Goal: Communication & Community: Ask a question

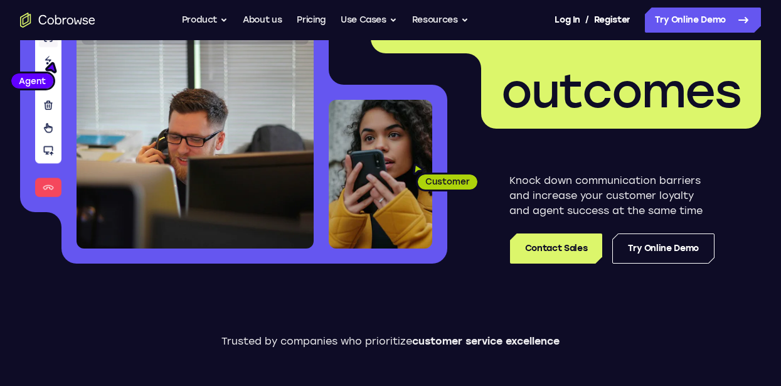
scroll to position [260, 0]
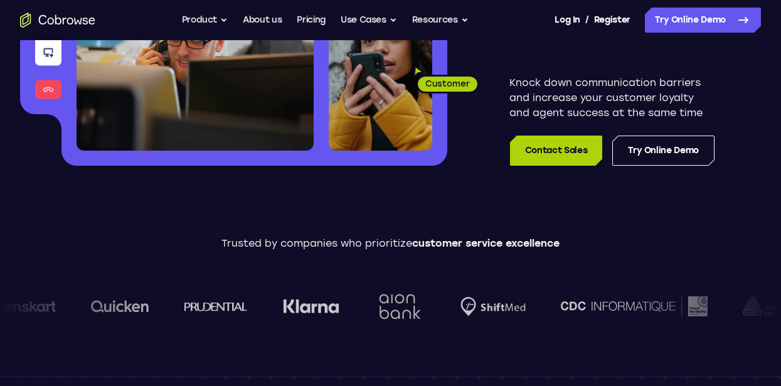
click at [556, 149] on link "Contact Sales" at bounding box center [556, 150] width 92 height 30
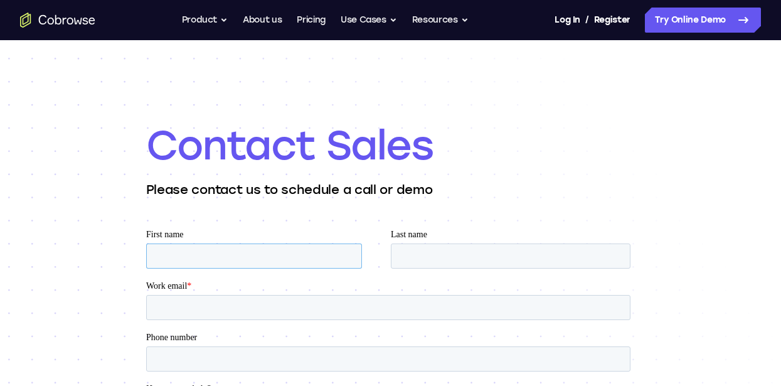
click at [182, 248] on input "First name" at bounding box center [253, 255] width 216 height 25
type input "[PERSON_NAME]"
type input "Ribeiro"
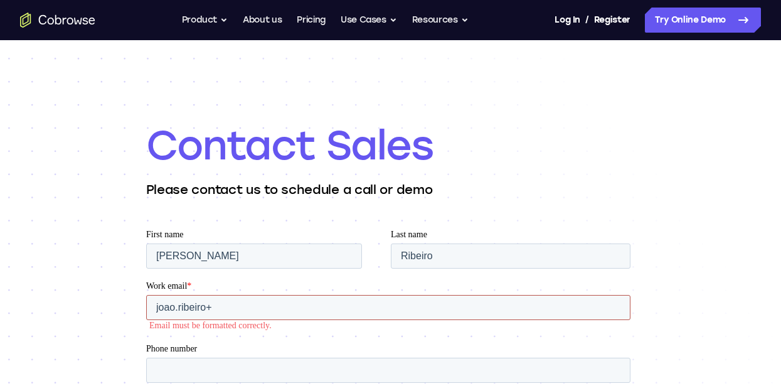
paste input "EAIaIQobChMI"
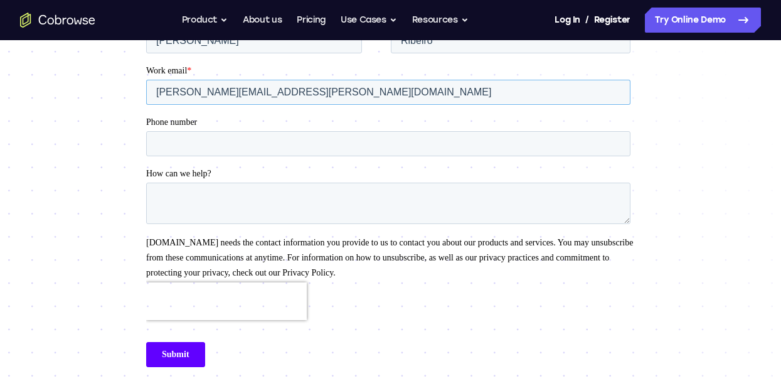
scroll to position [248, 0]
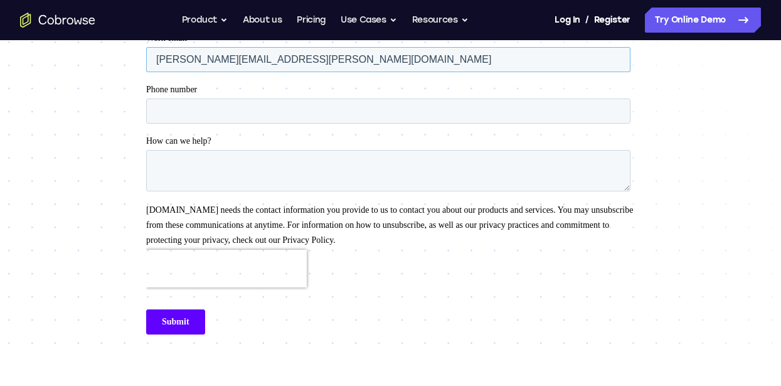
type input "[PERSON_NAME][EMAIL_ADDRESS][PERSON_NAME][DOMAIN_NAME]"
click at [188, 165] on textarea "How can we help?" at bounding box center [387, 170] width 484 height 41
click at [267, 339] on div "Submit" at bounding box center [389, 322] width 489 height 46
click at [348, 164] on textarea "Testing" at bounding box center [387, 170] width 484 height 41
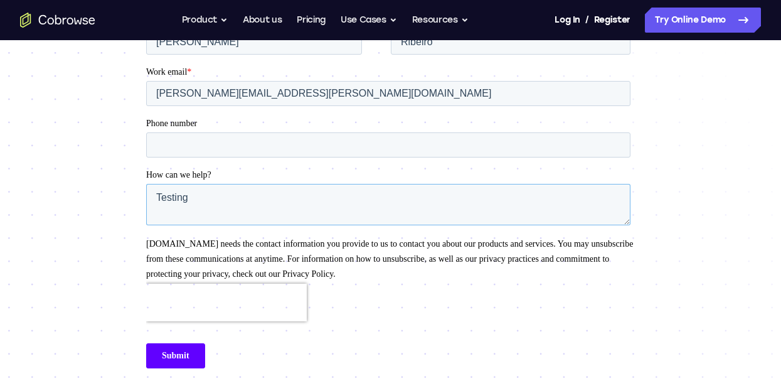
scroll to position [214, 0]
paste textarea "(JS-Website traffic-Search-Competitors-1 > [MEDICAL_DATA]"
type textarea "Testing - JS-Website traffic-Search-Competitors-1 > [MEDICAL_DATA]"
click at [177, 355] on input "Submit" at bounding box center [174, 355] width 59 height 25
